Goal: Navigation & Orientation: Find specific page/section

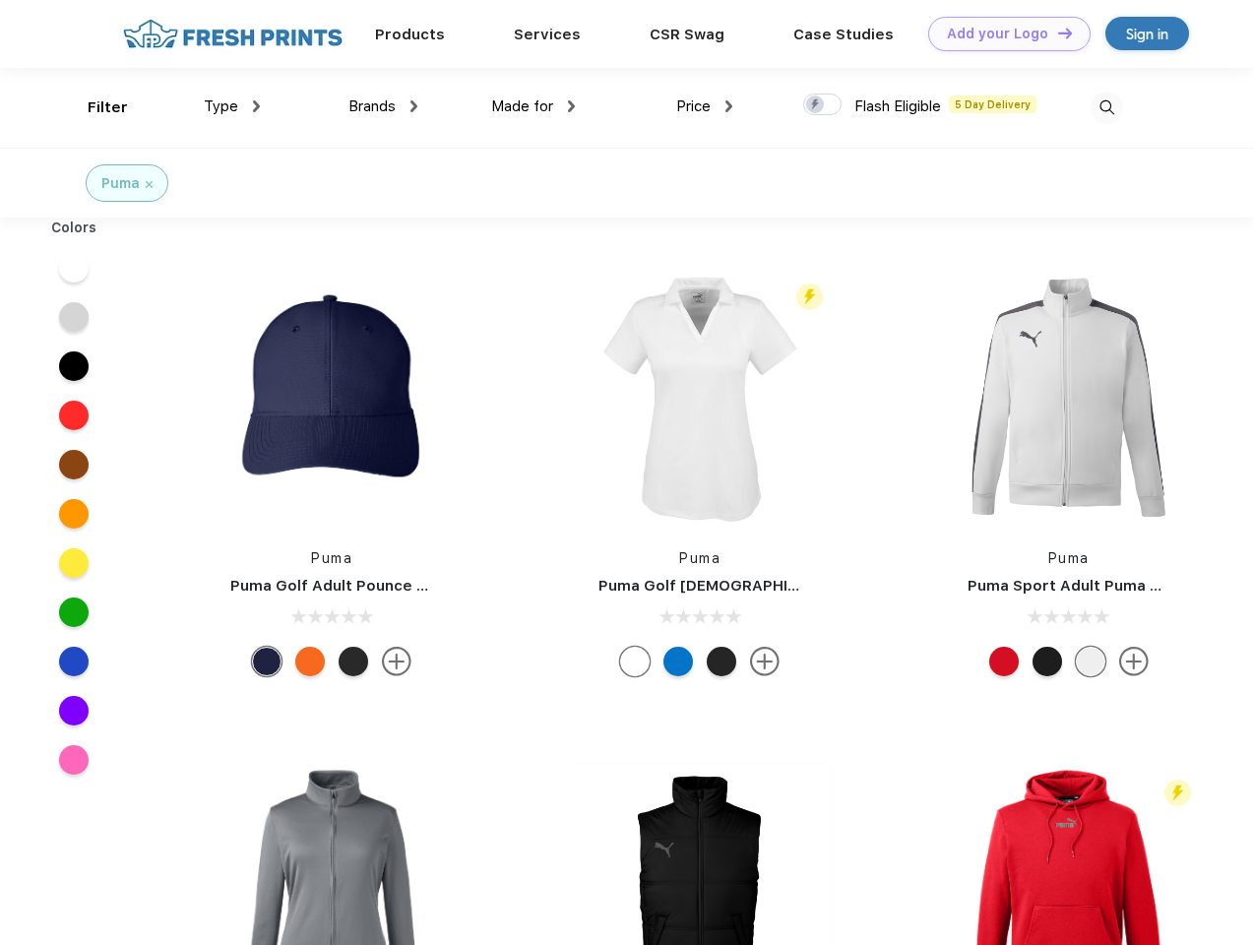
scroll to position [1, 0]
click at [1002, 33] on link "Add your Logo Design Tool" at bounding box center [1009, 34] width 162 height 34
click at [0, 0] on div "Design Tool" at bounding box center [0, 0] width 0 height 0
click at [1056, 32] on link "Add your Logo Design Tool" at bounding box center [1009, 34] width 162 height 34
click at [95, 107] on div "Filter" at bounding box center [108, 107] width 40 height 23
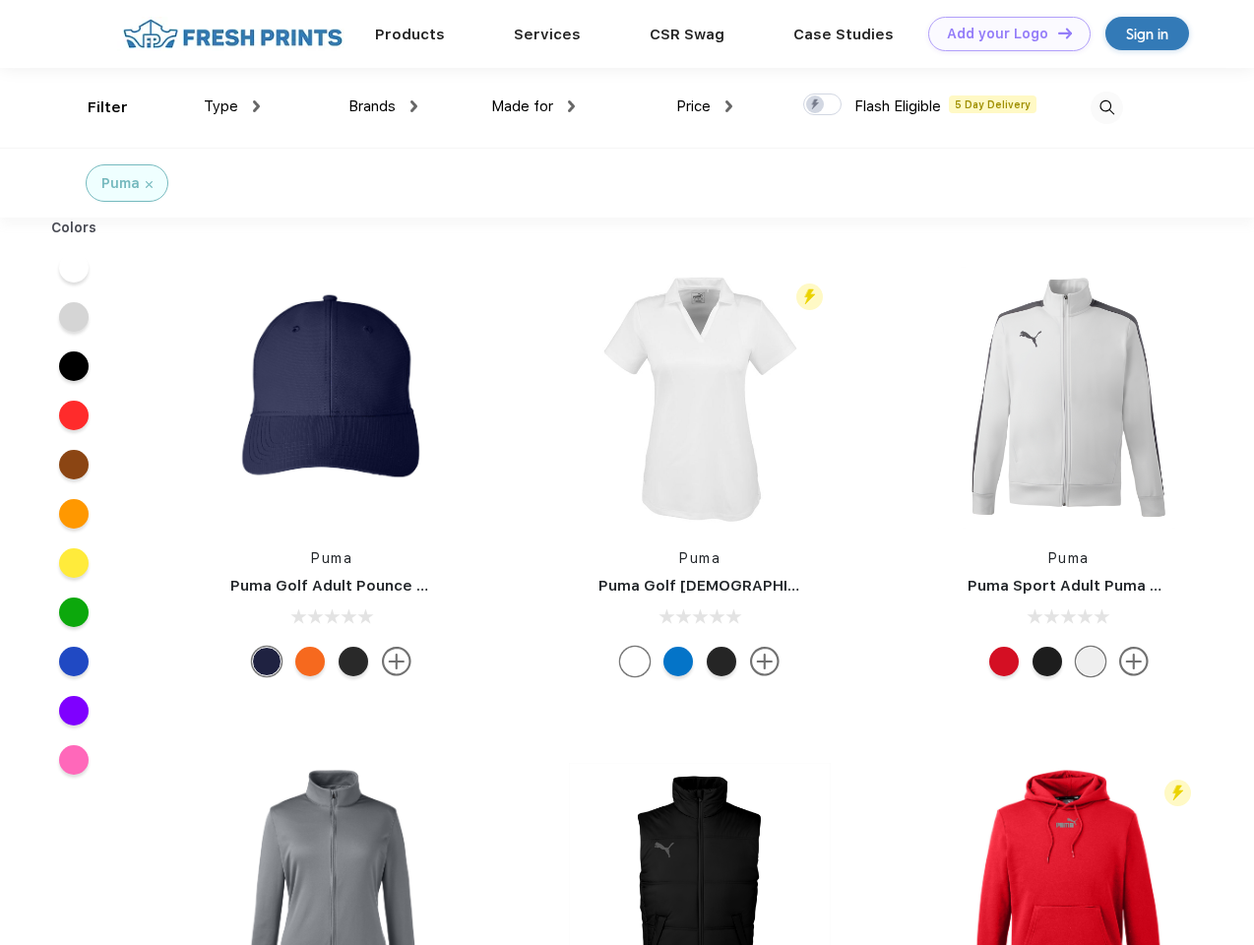
click at [232, 106] on span "Type" at bounding box center [221, 106] width 34 height 18
click at [383, 106] on span "Brands" at bounding box center [372, 106] width 47 height 18
click at [534, 106] on span "Made for" at bounding box center [522, 106] width 62 height 18
click at [705, 106] on span "Price" at bounding box center [693, 106] width 34 height 18
click at [823, 105] on div at bounding box center [822, 105] width 38 height 22
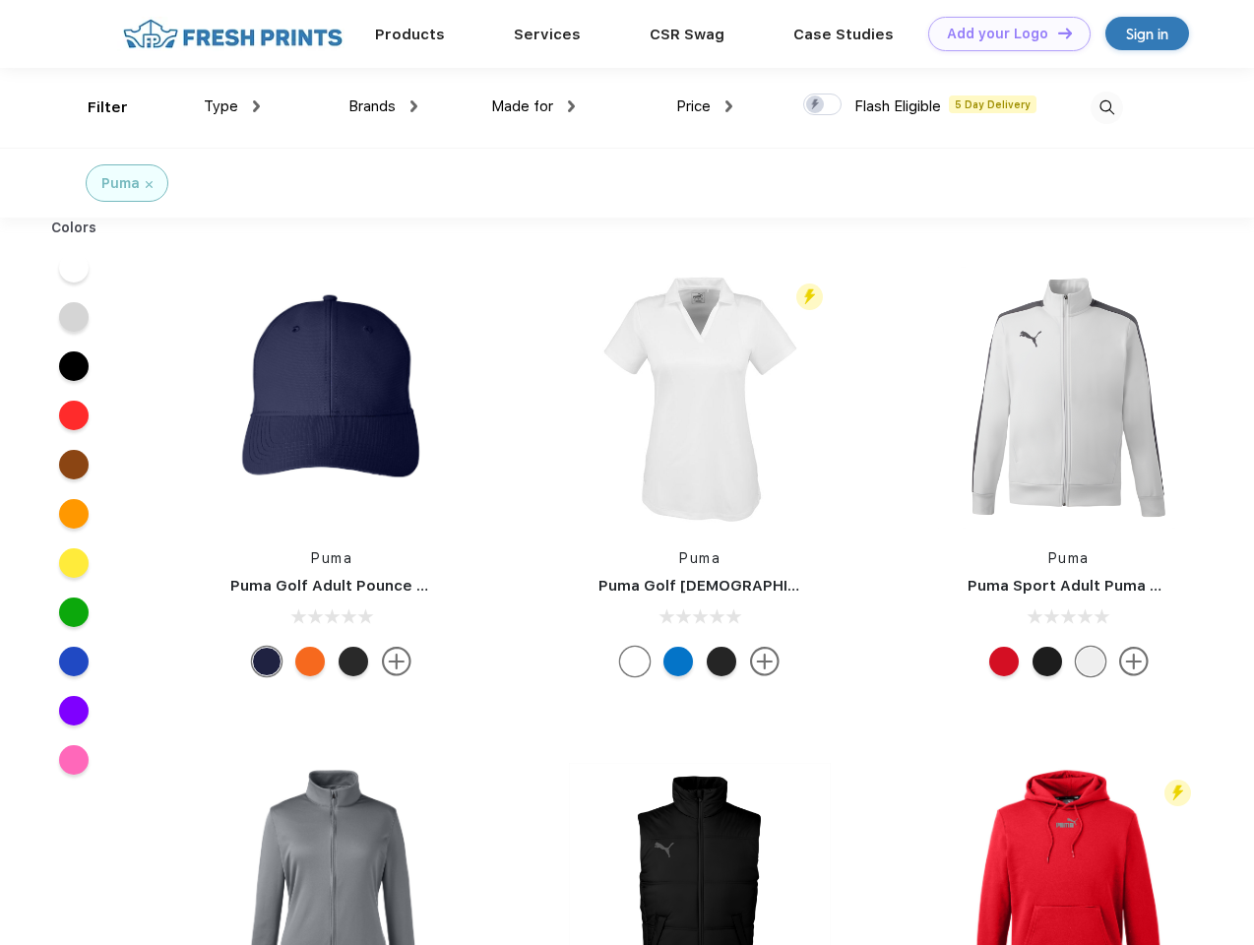
click at [816, 105] on input "checkbox" at bounding box center [809, 99] width 13 height 13
click at [1107, 107] on img at bounding box center [1107, 108] width 32 height 32
